Goal: Task Accomplishment & Management: Manage account settings

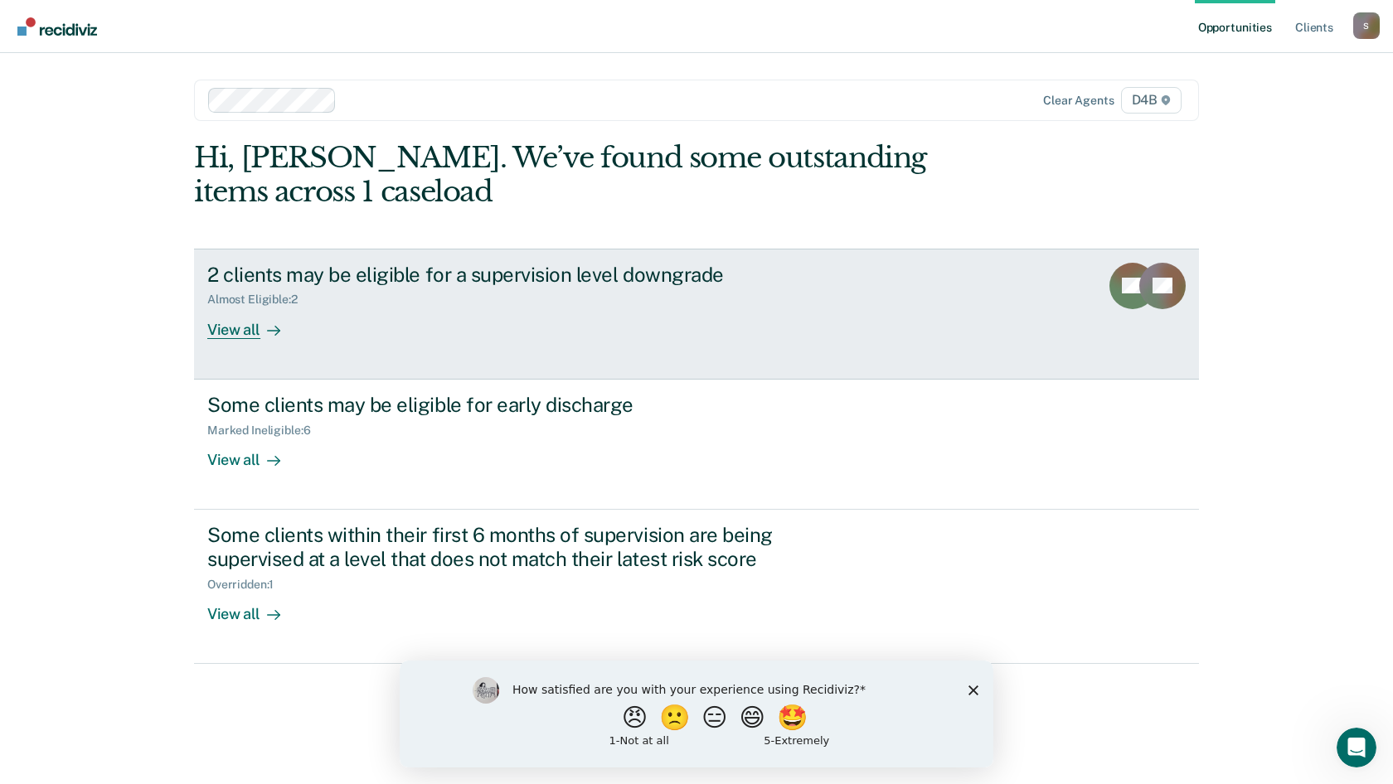
click at [238, 341] on link "2 clients may be eligible for a supervision level downgrade Almost Eligible : 2…" at bounding box center [696, 314] width 1005 height 131
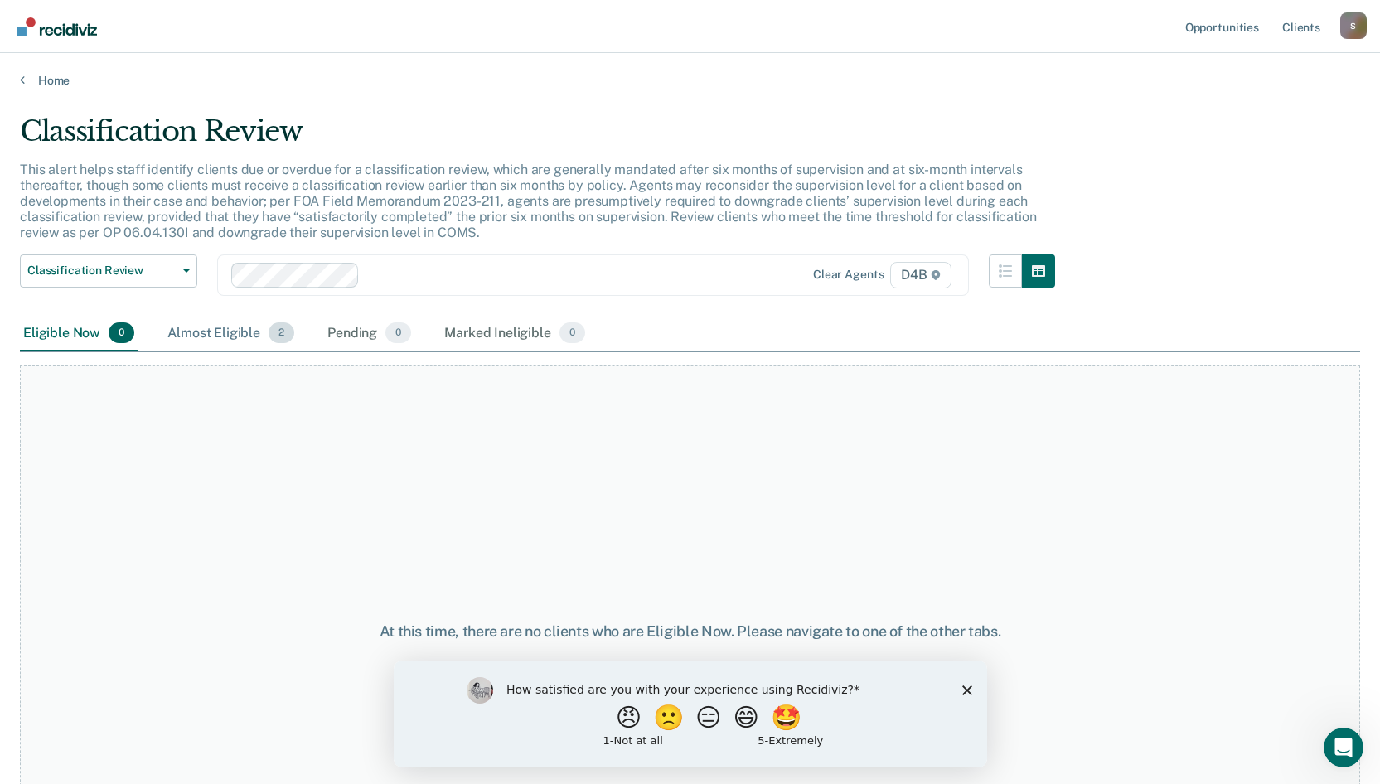
click at [227, 342] on div "Almost Eligible 2" at bounding box center [230, 334] width 133 height 36
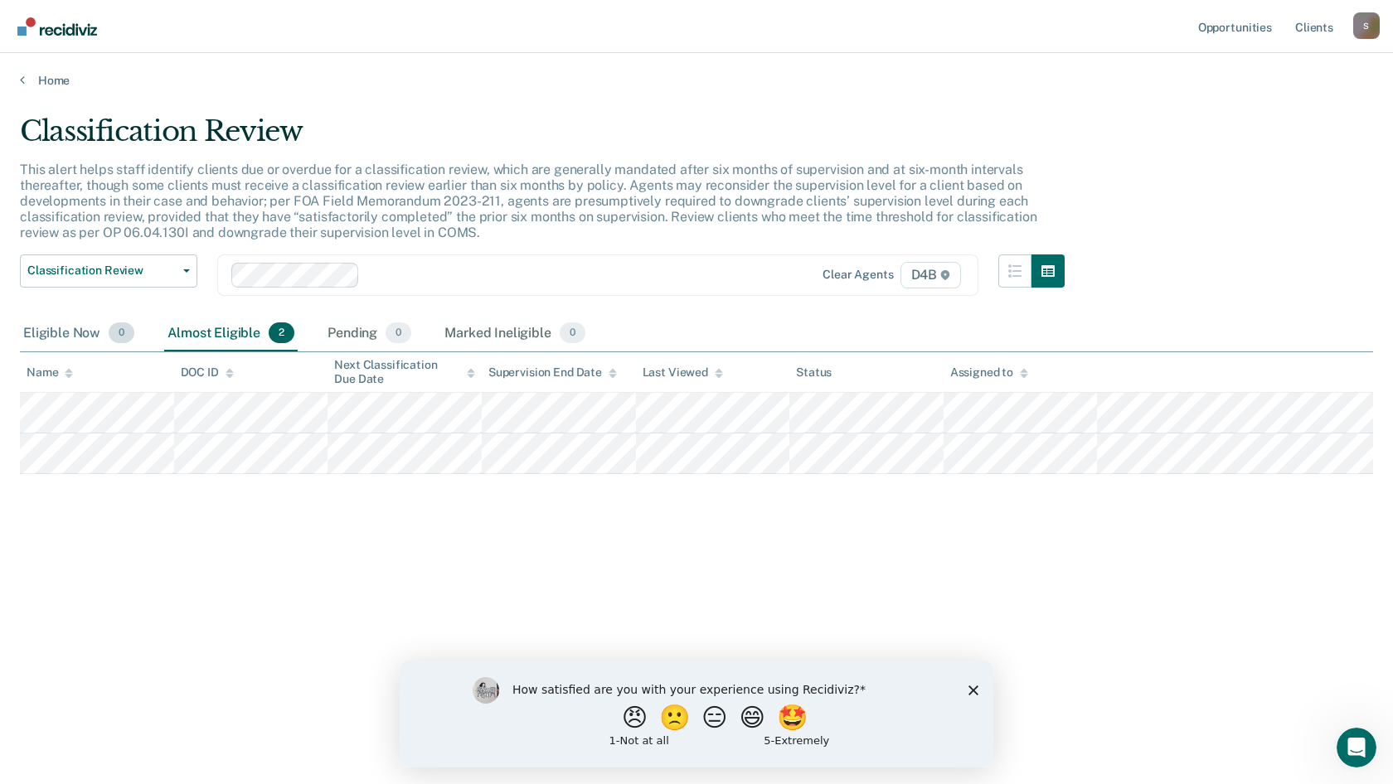
click at [67, 331] on div "Eligible Now 0" at bounding box center [79, 334] width 118 height 36
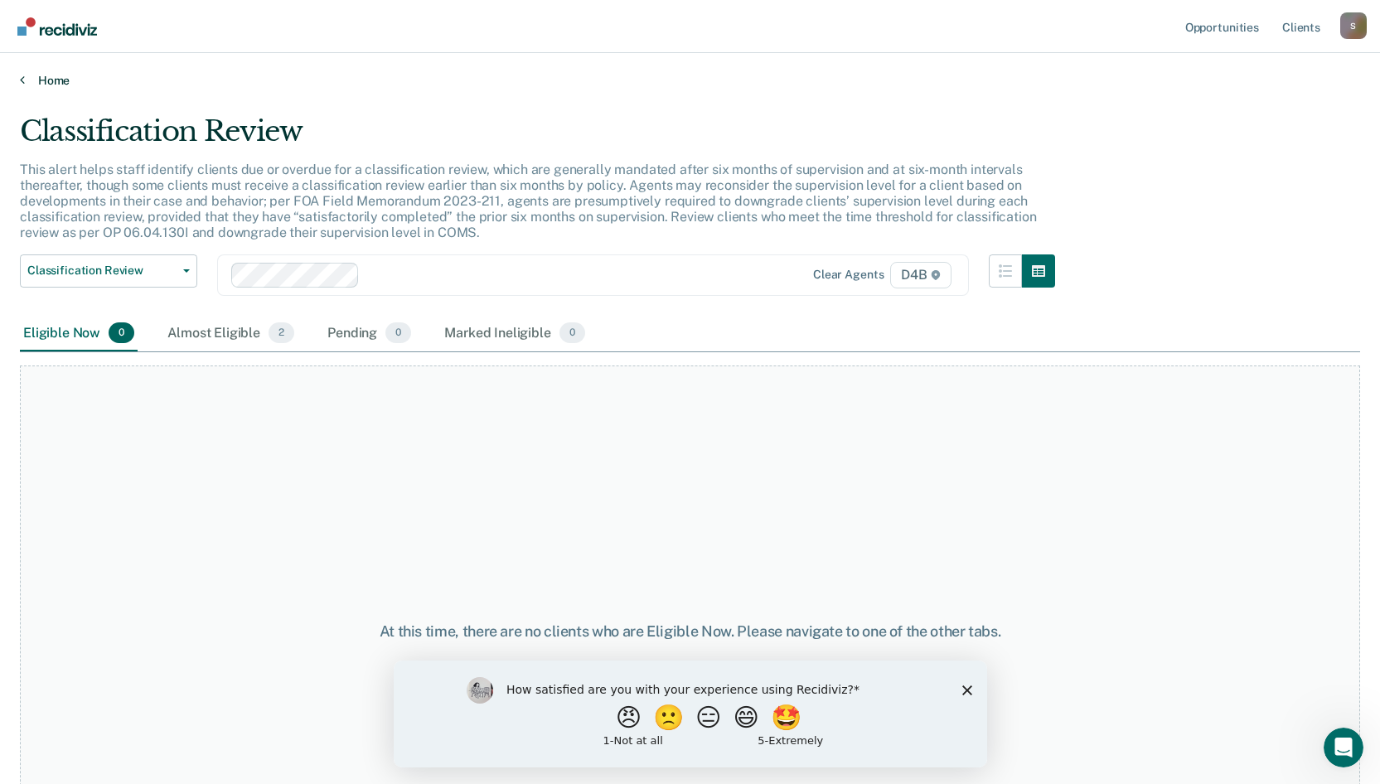
click at [30, 81] on link "Home" at bounding box center [690, 80] width 1341 height 15
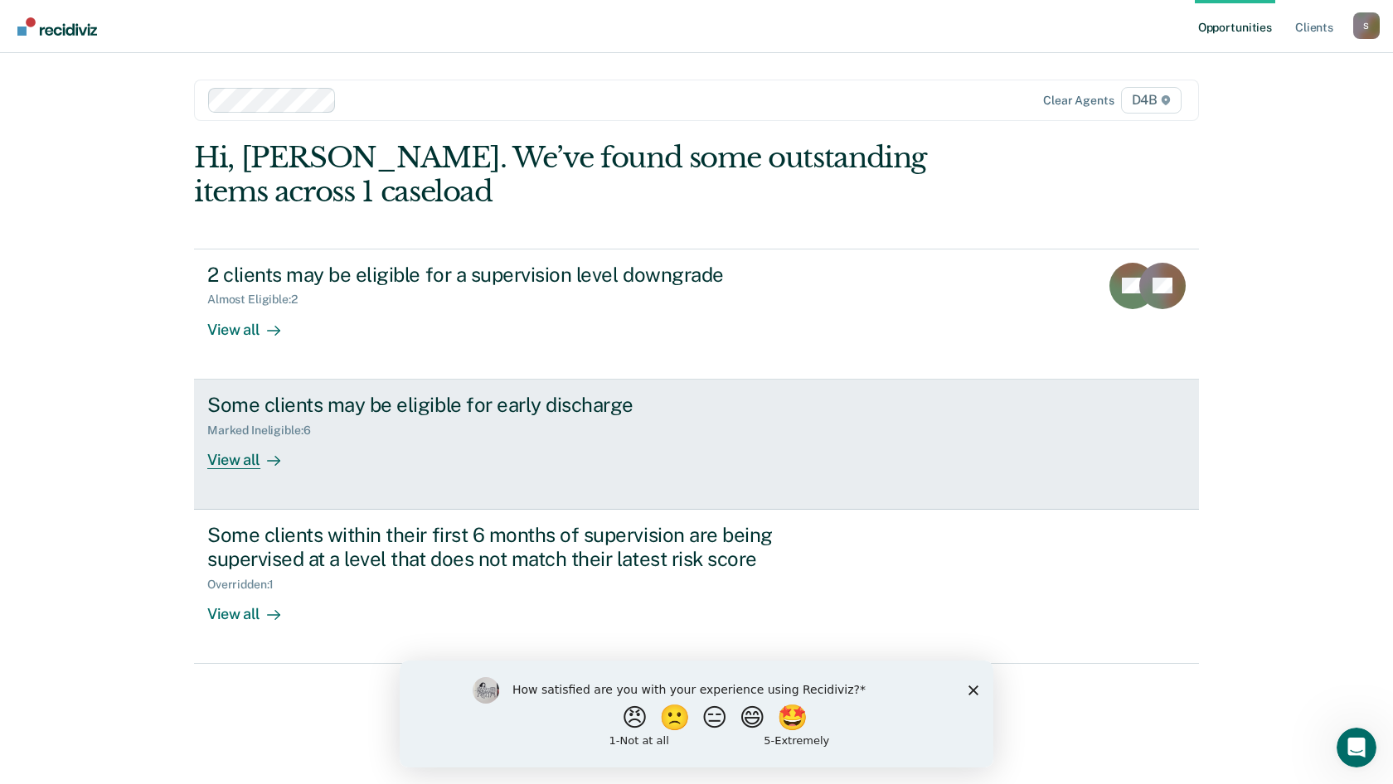
click at [226, 469] on link "Some clients may be eligible for early discharge Marked Ineligible : 6 View all" at bounding box center [696, 445] width 1005 height 130
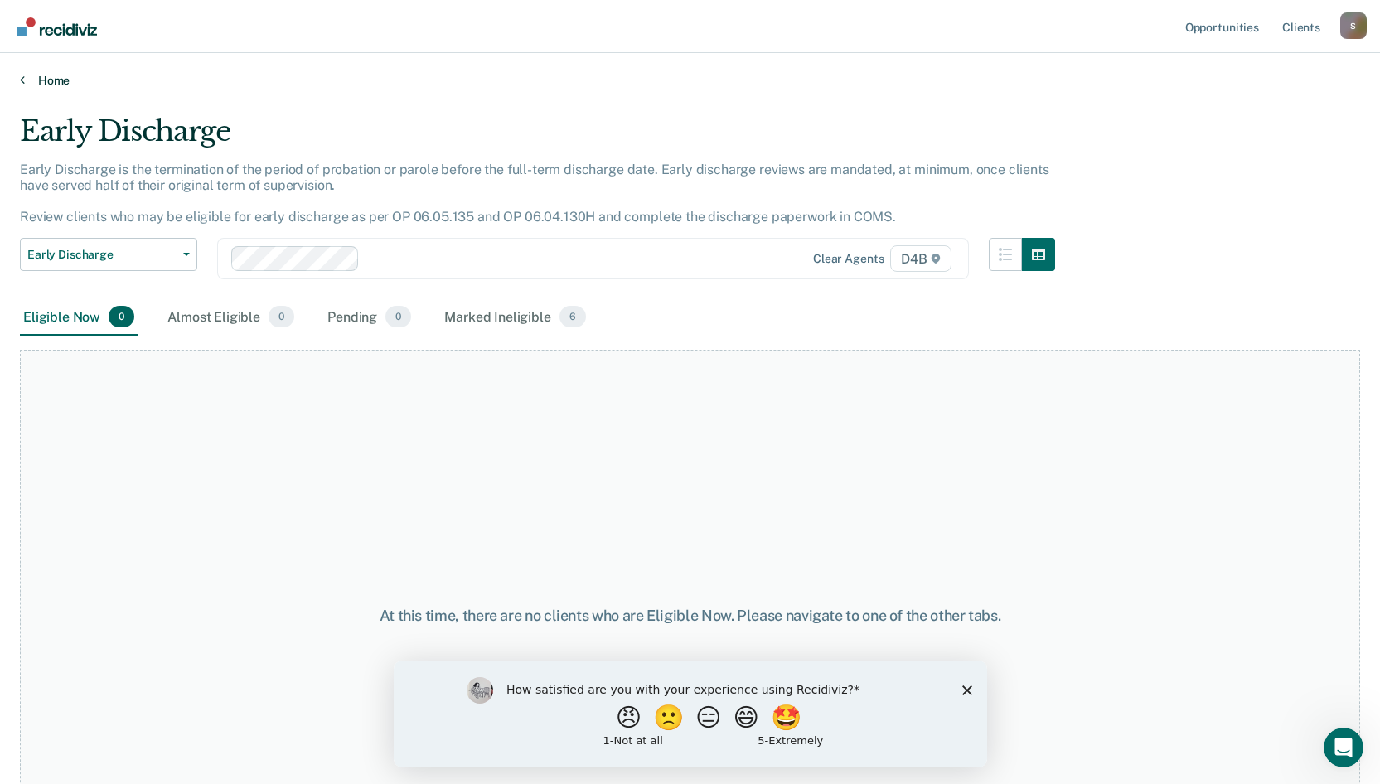
click at [27, 79] on link "Home" at bounding box center [690, 80] width 1341 height 15
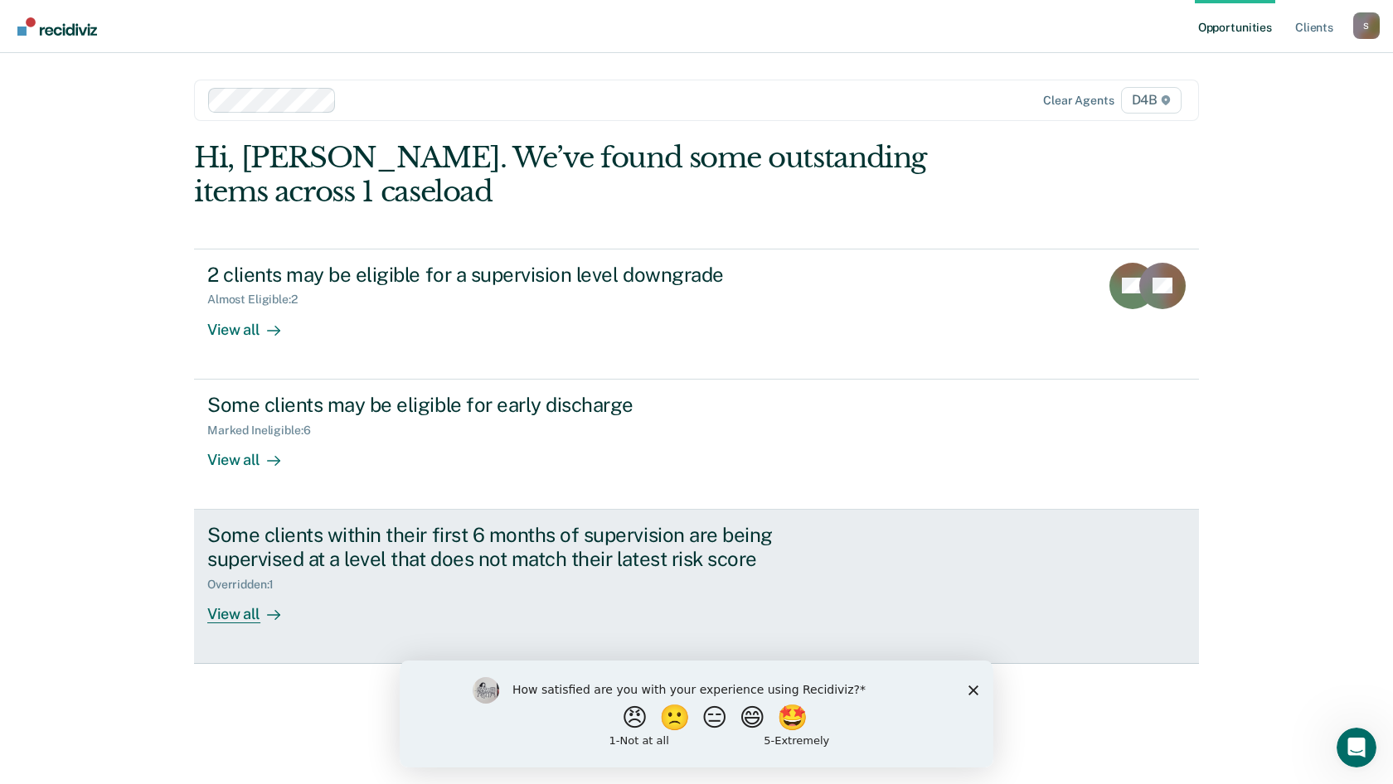
click at [248, 609] on div "View all" at bounding box center [253, 607] width 93 height 32
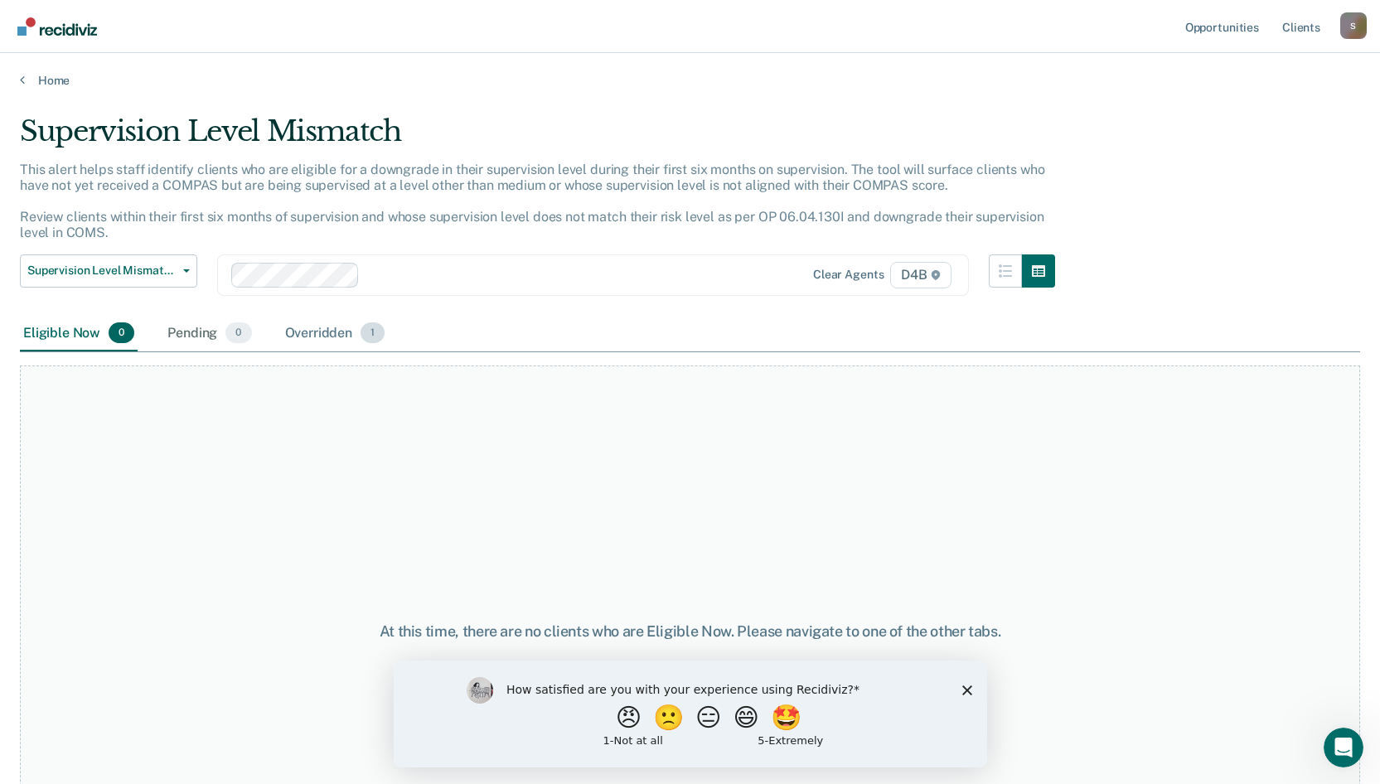
click at [295, 335] on div "Overridden 1" at bounding box center [335, 334] width 107 height 36
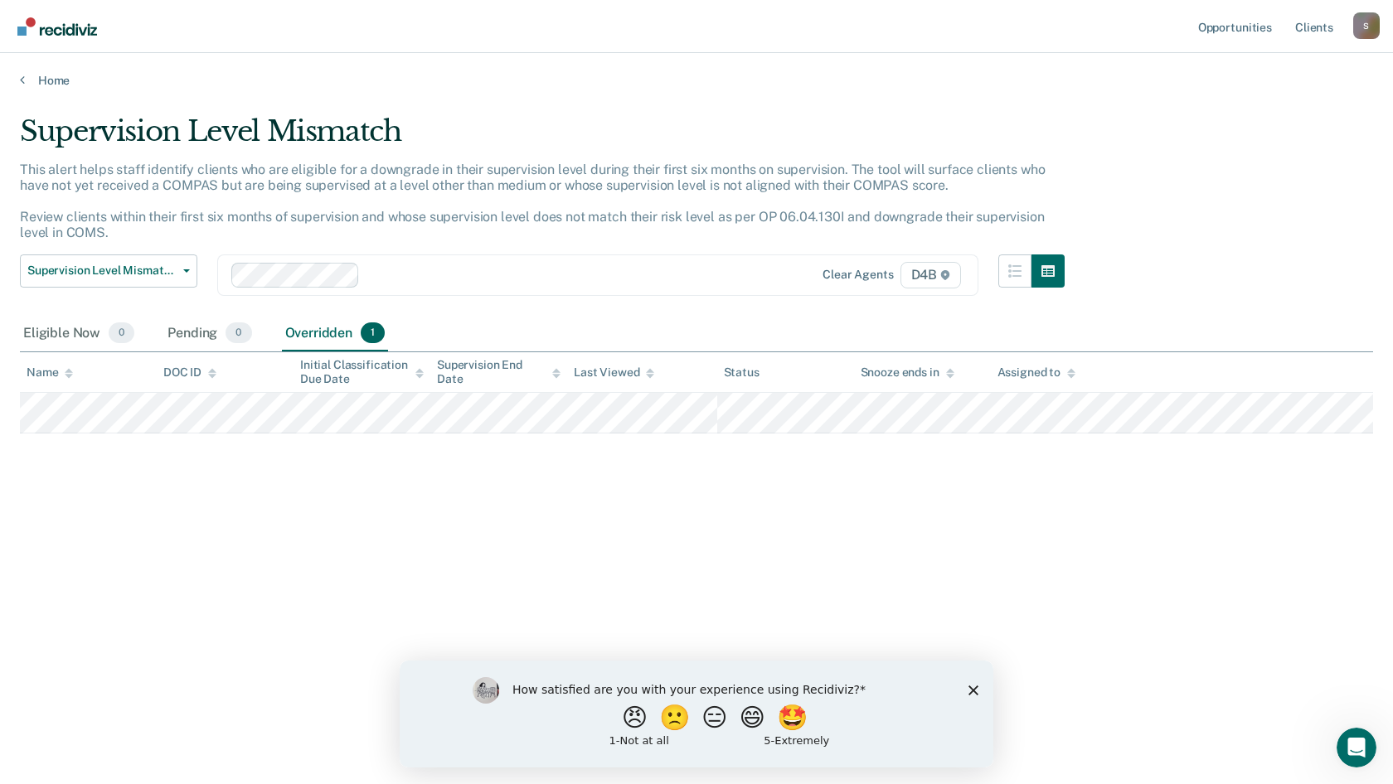
click at [1358, 21] on div "S" at bounding box center [1366, 25] width 27 height 27
click at [1259, 117] on div "Opportunities Client s [EMAIL_ADDRESS][US_STATE][DOMAIN_NAME] S Profile How it …" at bounding box center [696, 392] width 1393 height 784
click at [1259, 111] on main "Supervision Level Mismatch This alert helps staff identify clients who are elig…" at bounding box center [696, 433] width 1393 height 691
click at [1361, 35] on div "S" at bounding box center [1366, 25] width 27 height 27
click at [1271, 106] on link "Log Out" at bounding box center [1299, 109] width 133 height 14
